Goal: Task Accomplishment & Management: Manage account settings

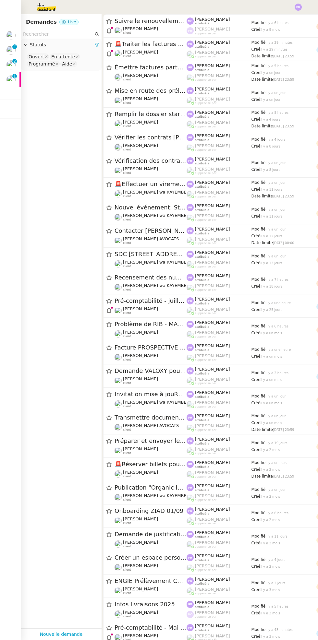
click at [16, 76] on nz-badge-sup "0 1 2 3 4 5 6 7 8 9" at bounding box center [14, 76] width 5 height 5
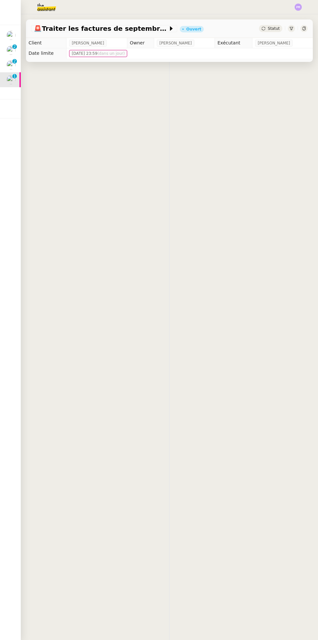
click at [14, 82] on img at bounding box center [10, 79] width 9 height 9
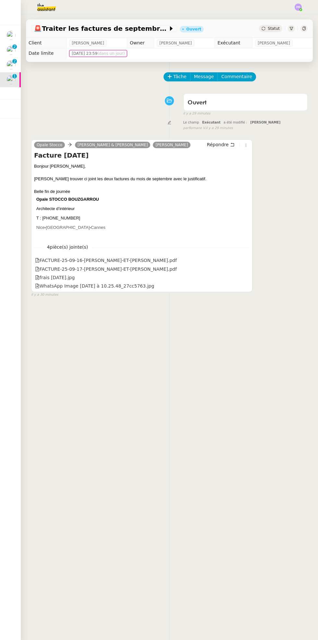
click at [14, 61] on p "2" at bounding box center [14, 62] width 3 height 6
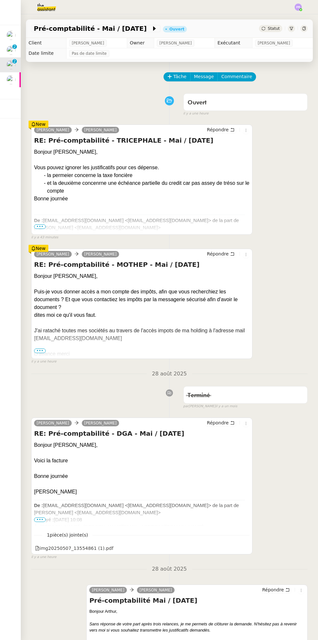
click at [15, 49] on p "2" at bounding box center [14, 47] width 3 height 6
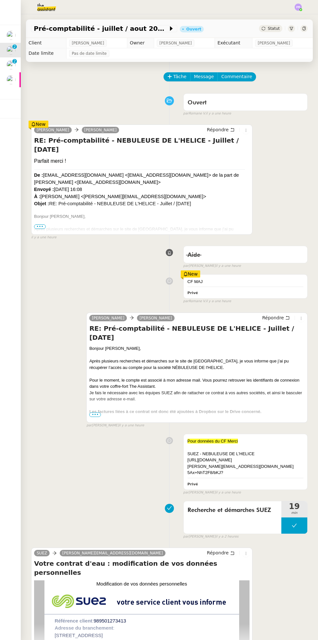
click at [14, 31] on div at bounding box center [15, 32] width 2 height 2
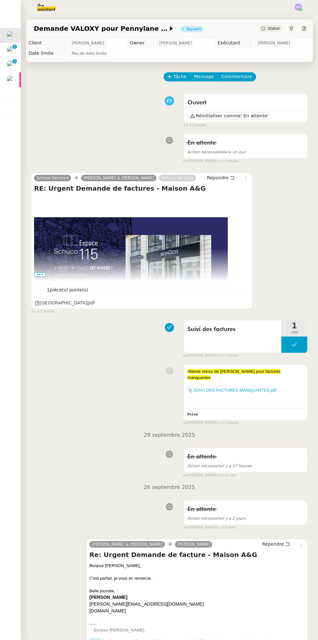
click at [275, 30] on span "Statut" at bounding box center [273, 28] width 12 height 5
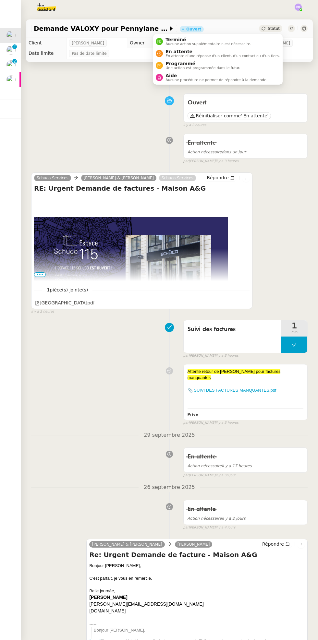
click at [198, 64] on span "Programmé" at bounding box center [202, 63] width 75 height 5
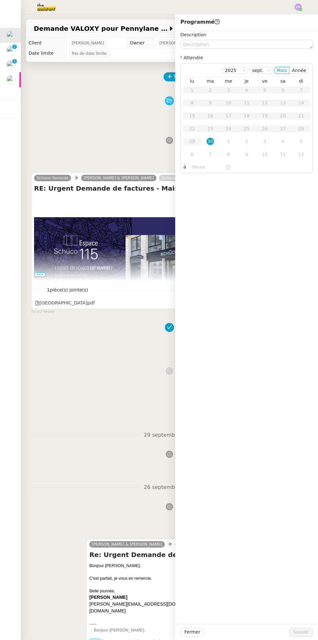
click at [246, 142] on div "2" at bounding box center [246, 141] width 7 height 7
click at [306, 633] on span "Sauver" at bounding box center [301, 631] width 16 height 7
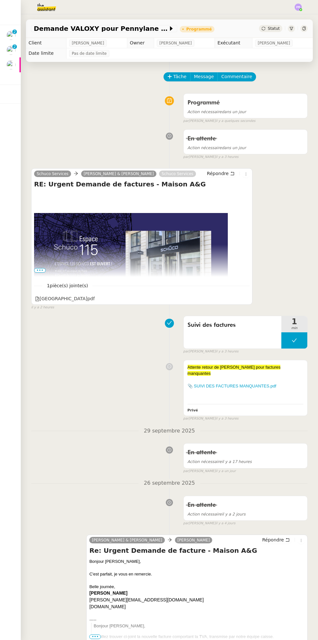
click at [11, 67] on img at bounding box center [10, 64] width 9 height 9
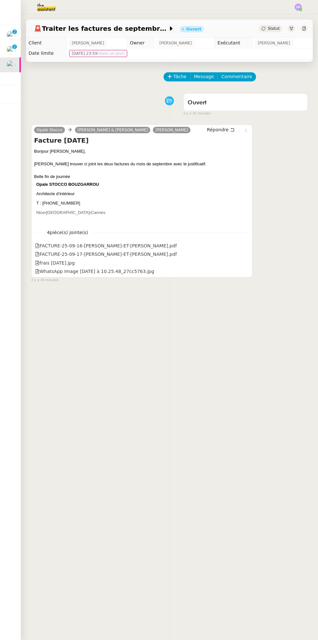
click at [275, 29] on span "Statut" at bounding box center [273, 28] width 12 height 5
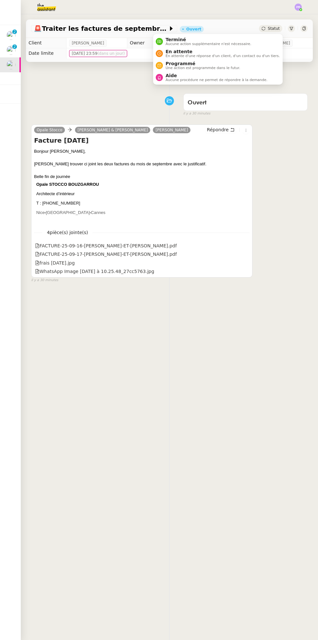
click at [184, 80] on span "Aucune procédure ne permet de répondre à la demande." at bounding box center [216, 80] width 102 height 4
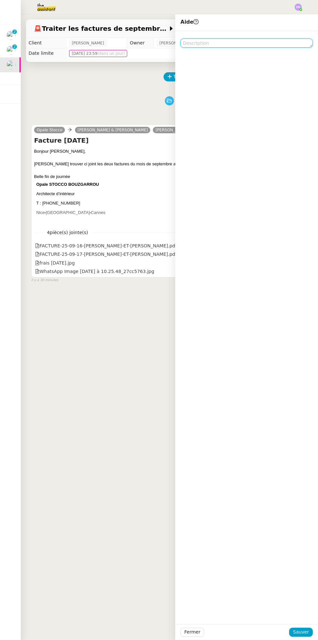
click at [210, 47] on textarea at bounding box center [246, 43] width 132 height 9
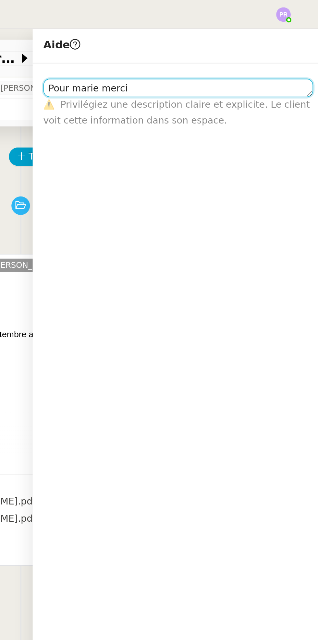
scroll to position [0, 0]
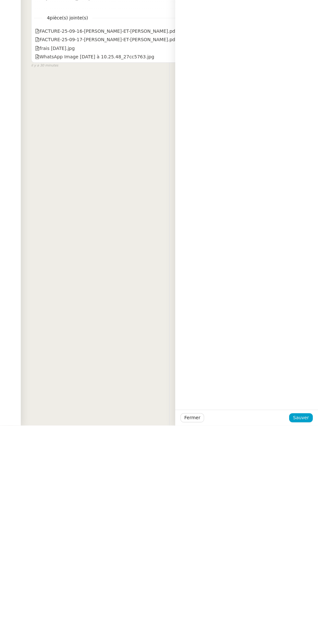
type textarea "Pour marie merci"
click at [304, 631] on span "Sauver" at bounding box center [301, 631] width 16 height 7
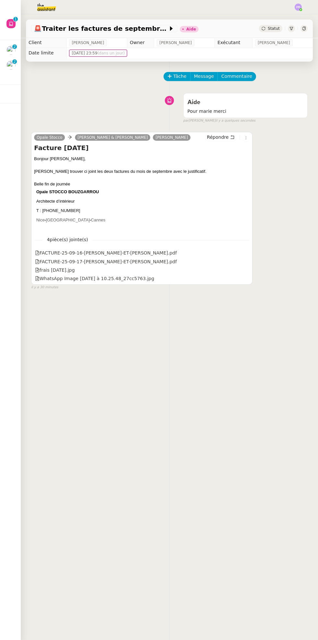
click at [10, 65] on img at bounding box center [10, 65] width 9 height 9
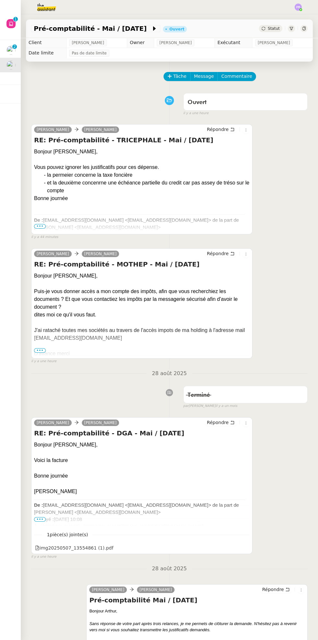
click at [7, 51] on img at bounding box center [10, 50] width 9 height 9
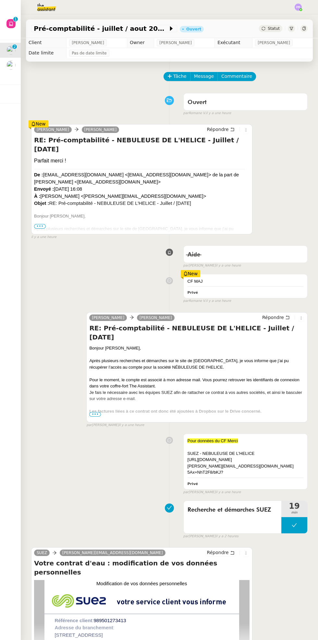
click at [271, 27] on span "Statut" at bounding box center [273, 28] width 12 height 5
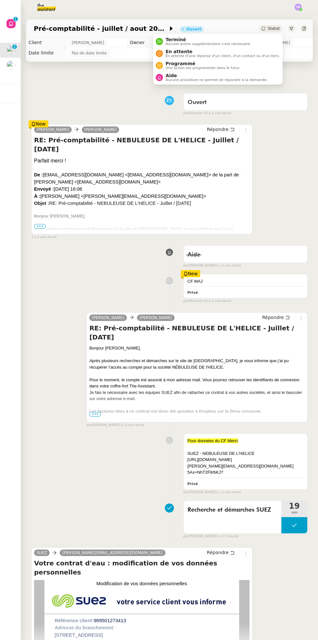
click at [199, 52] on span "En attente" at bounding box center [222, 51] width 114 height 5
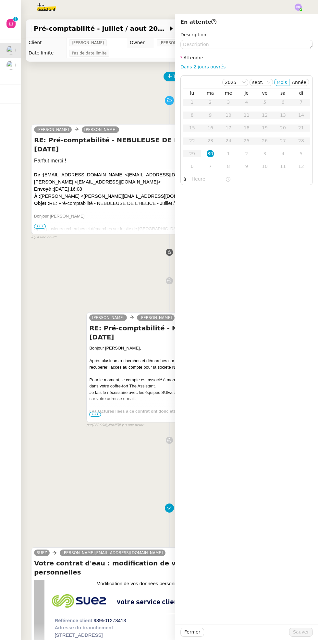
click at [246, 153] on div "2" at bounding box center [246, 153] width 7 height 7
click at [301, 631] on span "Sauver" at bounding box center [301, 631] width 16 height 7
